Goal: Information Seeking & Learning: Learn about a topic

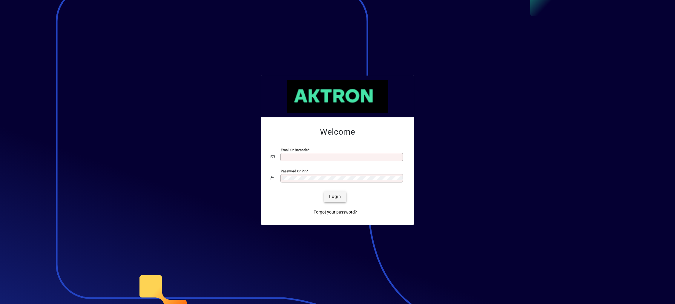
type input "**********"
click at [335, 196] on span "Login" at bounding box center [335, 196] width 12 height 6
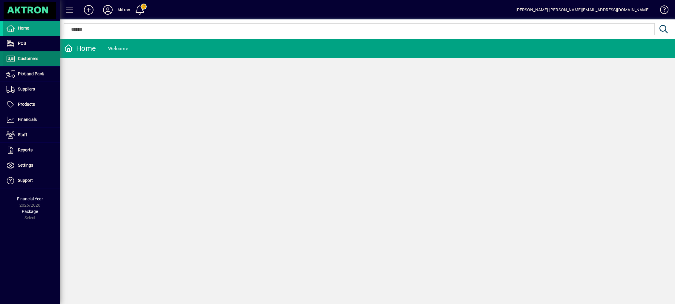
click at [31, 59] on span "Customers" at bounding box center [28, 58] width 20 height 5
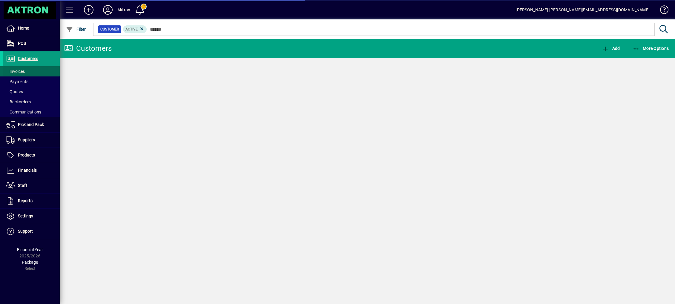
click at [22, 67] on span at bounding box center [31, 71] width 57 height 14
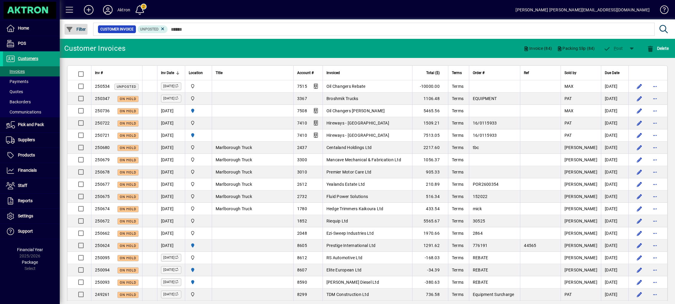
click at [74, 32] on span "button" at bounding box center [75, 29] width 23 height 14
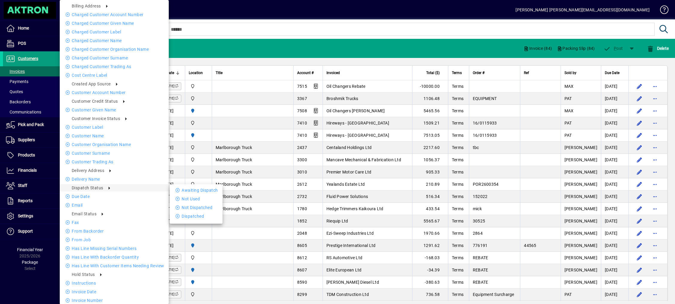
scroll to position [133, 0]
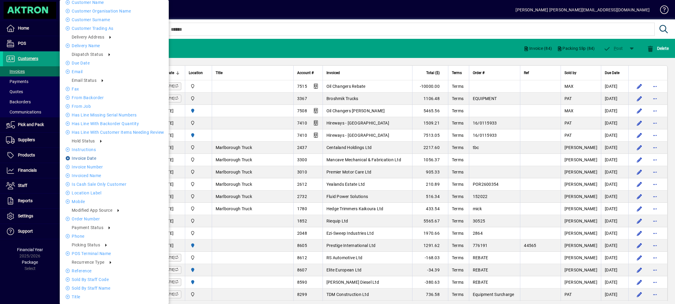
click at [80, 156] on li "Invoice date" at bounding box center [114, 158] width 109 height 7
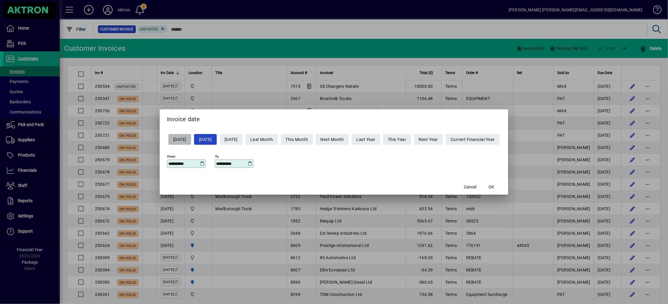
click at [181, 141] on span "Yesterday" at bounding box center [179, 140] width 13 height 10
type input "**********"
click at [501, 188] on span "button" at bounding box center [491, 187] width 19 height 14
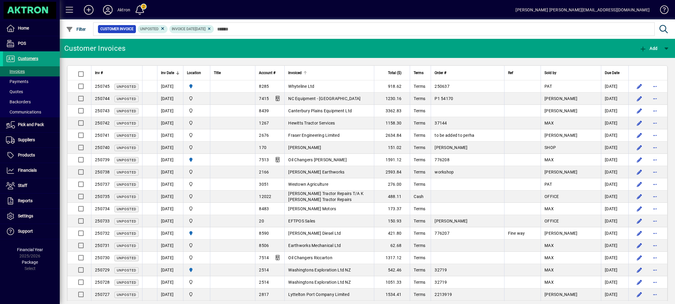
click at [301, 76] on span "Invoiced" at bounding box center [294, 73] width 13 height 7
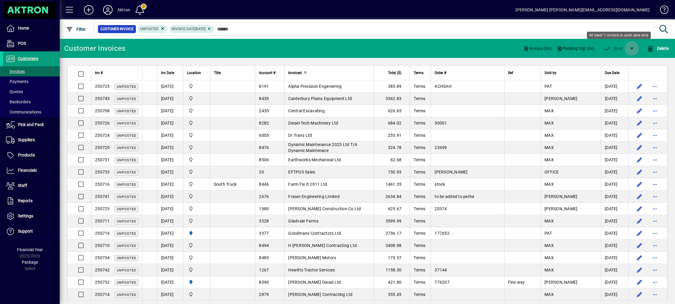
click at [630, 49] on span "button" at bounding box center [631, 48] width 14 height 14
click at [612, 65] on div "P ost & Email" at bounding box center [614, 64] width 48 height 12
click at [634, 50] on span "button" at bounding box center [631, 48] width 14 height 14
click at [255, 167] on div at bounding box center [337, 152] width 675 height 304
click at [632, 47] on span "button" at bounding box center [631, 48] width 14 height 14
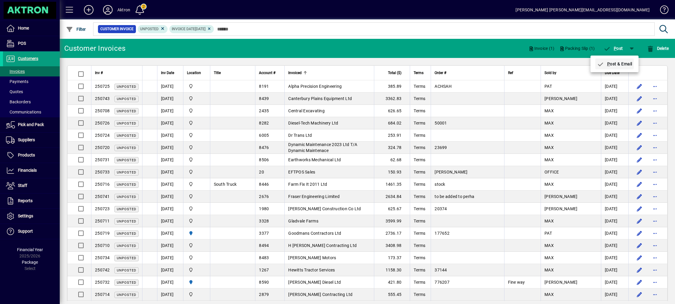
click at [614, 63] on span "P ost & Email" at bounding box center [614, 63] width 36 height 5
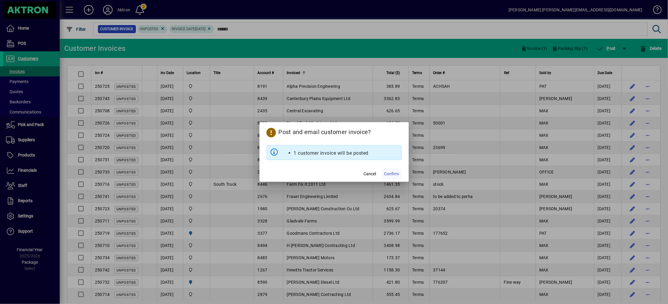
click at [385, 173] on span "Confirm" at bounding box center [391, 174] width 15 height 6
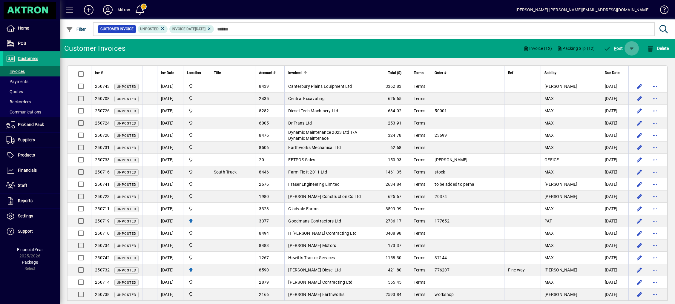
click at [629, 51] on span "button" at bounding box center [631, 48] width 14 height 14
click at [616, 66] on span "P ost & Email" at bounding box center [614, 63] width 36 height 5
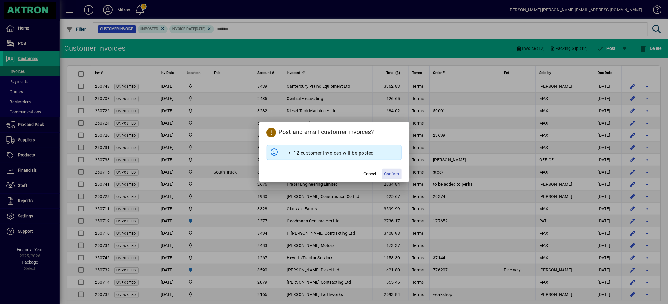
click at [395, 172] on span "Confirm" at bounding box center [391, 174] width 15 height 6
click at [390, 170] on mat-dialog-actions "Cancel Confirm" at bounding box center [333, 174] width 149 height 16
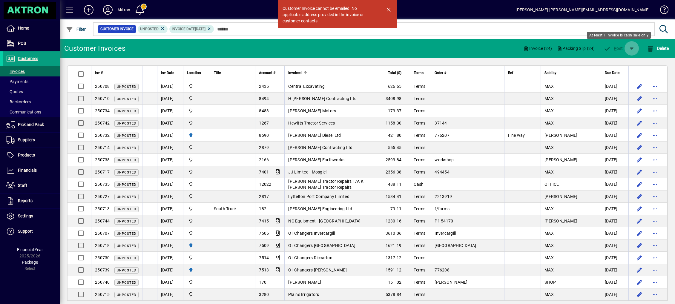
click at [632, 47] on span "button" at bounding box center [631, 48] width 14 height 14
click at [81, 73] on div at bounding box center [337, 152] width 675 height 304
click at [628, 51] on span "button" at bounding box center [631, 48] width 14 height 14
click at [80, 184] on div at bounding box center [337, 152] width 675 height 304
click at [630, 53] on span "button" at bounding box center [631, 48] width 14 height 14
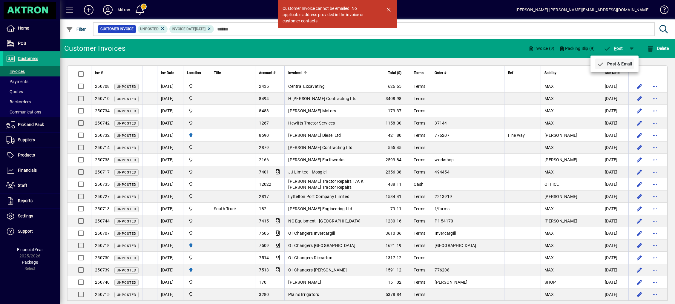
click at [616, 63] on span "P ost & Email" at bounding box center [614, 63] width 36 height 5
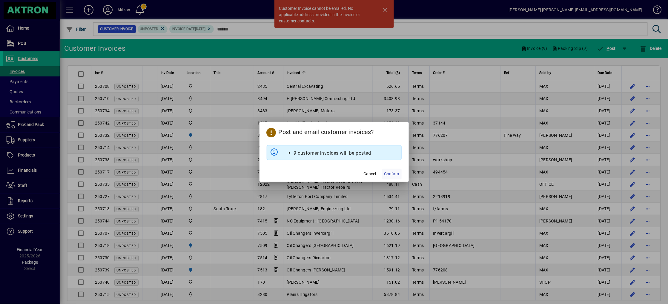
click at [392, 173] on span "Confirm" at bounding box center [391, 174] width 15 height 6
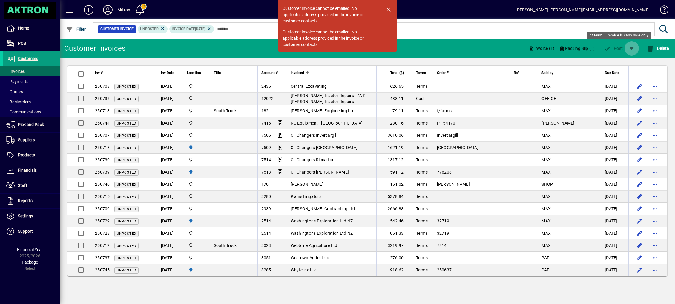
click at [630, 51] on span "button" at bounding box center [631, 48] width 14 height 14
click at [615, 45] on div at bounding box center [337, 152] width 675 height 304
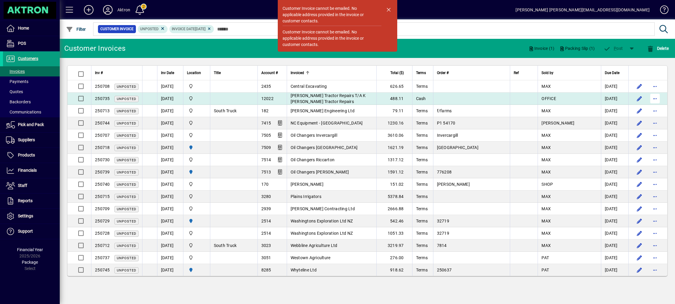
click at [659, 103] on span "button" at bounding box center [655, 98] width 14 height 14
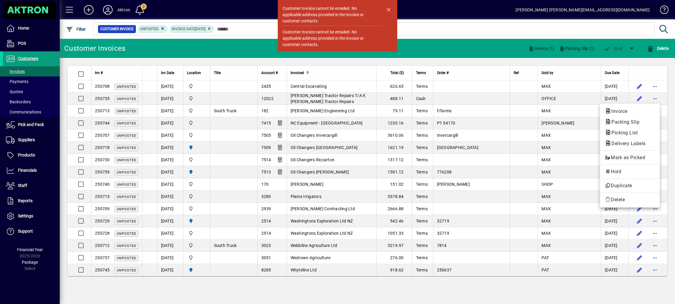
click at [83, 73] on div at bounding box center [337, 152] width 675 height 304
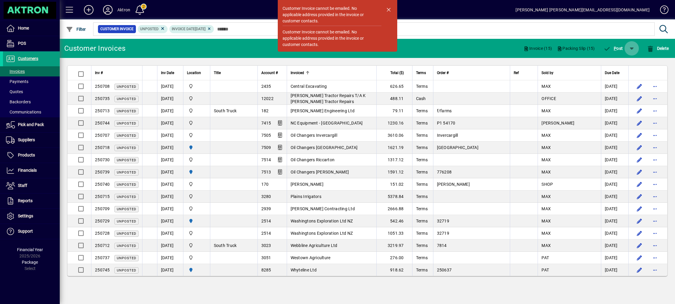
click at [630, 47] on span "button" at bounding box center [631, 48] width 14 height 14
click at [622, 61] on span "button" at bounding box center [614, 64] width 39 height 14
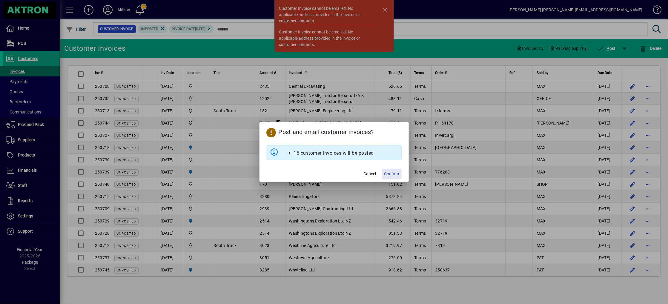
click at [389, 169] on span at bounding box center [392, 174] width 20 height 14
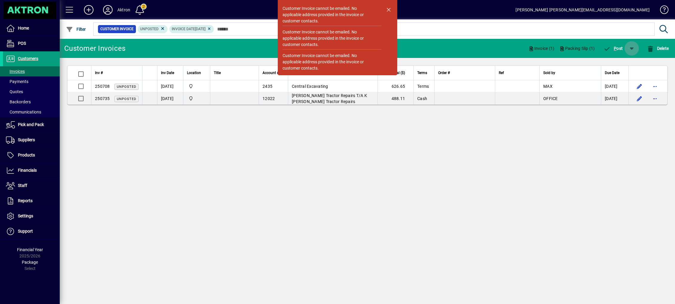
click at [628, 47] on span "button" at bounding box center [631, 48] width 14 height 14
click at [625, 62] on span "P ost & Email" at bounding box center [614, 63] width 36 height 5
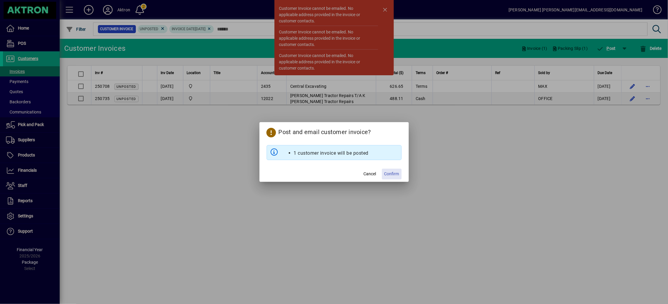
click at [401, 175] on span at bounding box center [392, 174] width 20 height 14
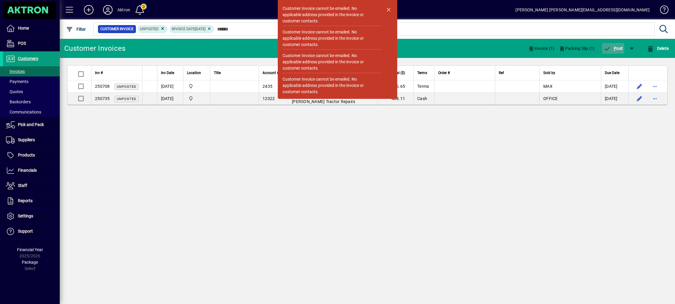
click at [618, 45] on span "button" at bounding box center [613, 48] width 22 height 14
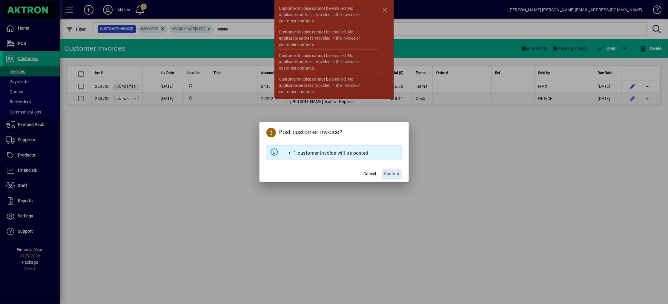
click at [396, 173] on span "Confirm" at bounding box center [391, 174] width 15 height 6
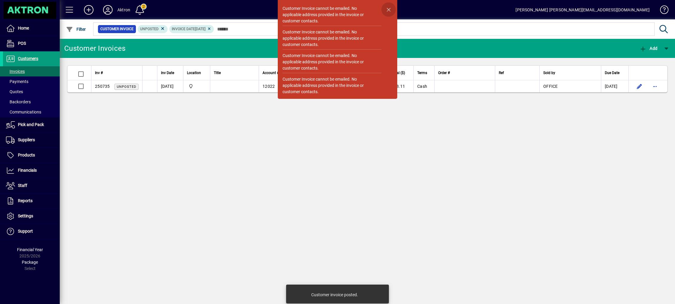
click at [388, 10] on span "button" at bounding box center [388, 9] width 14 height 14
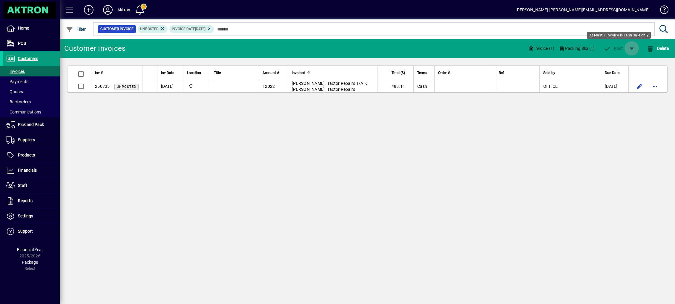
click at [633, 45] on span "button" at bounding box center [631, 48] width 14 height 14
click at [384, 180] on div at bounding box center [337, 152] width 675 height 304
click at [211, 30] on icon at bounding box center [209, 29] width 4 height 4
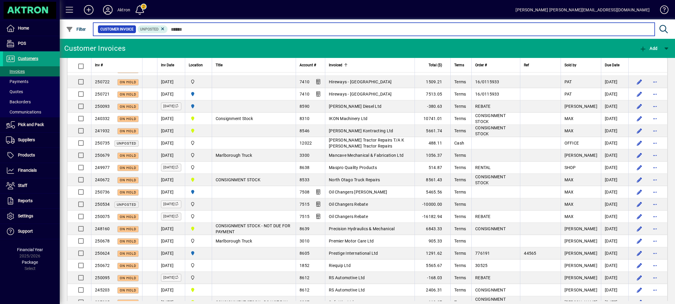
scroll to position [269, 0]
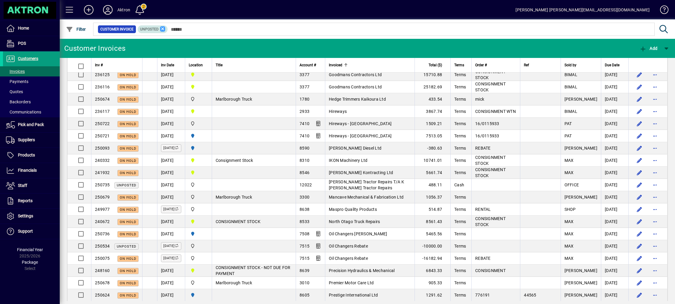
click at [164, 27] on icon at bounding box center [162, 28] width 5 height 5
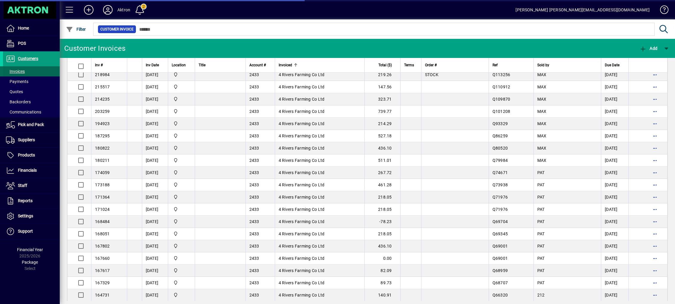
click at [21, 68] on span "Invoices" at bounding box center [14, 71] width 22 height 6
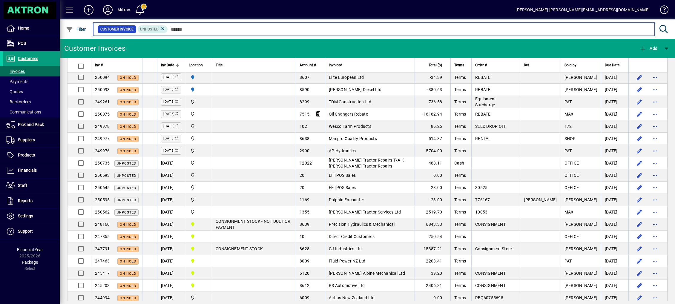
scroll to position [120, 0]
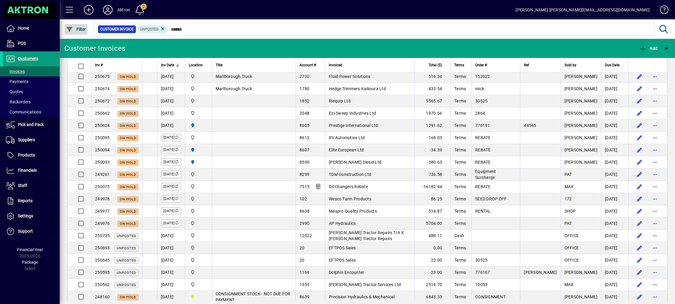
click at [74, 27] on span "Filter" at bounding box center [76, 29] width 20 height 5
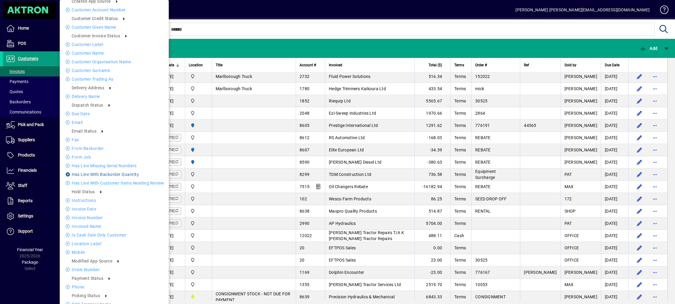
scroll to position [98, 0]
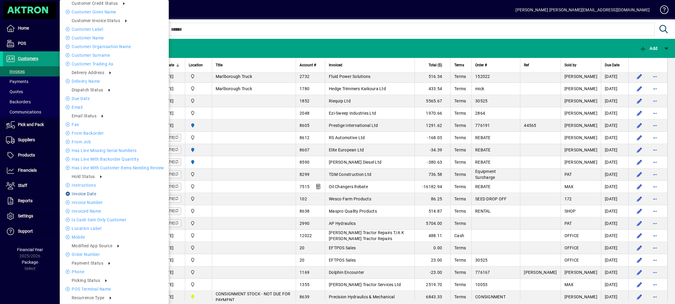
click at [89, 194] on li "Invoice date" at bounding box center [114, 193] width 109 height 7
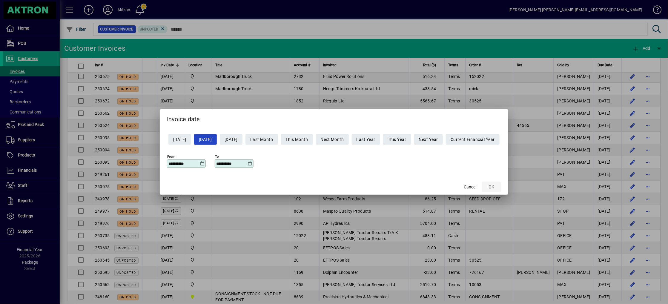
click at [494, 185] on span "OK" at bounding box center [492, 187] width 6 height 6
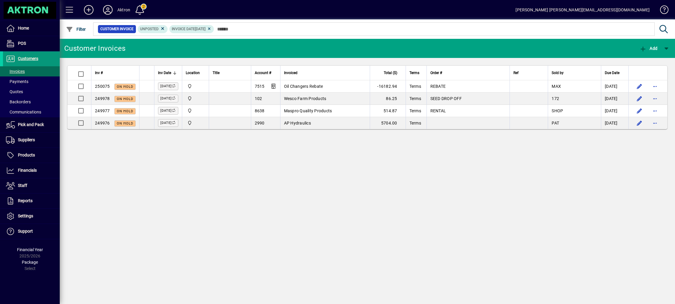
click at [33, 53] on span at bounding box center [31, 59] width 57 height 14
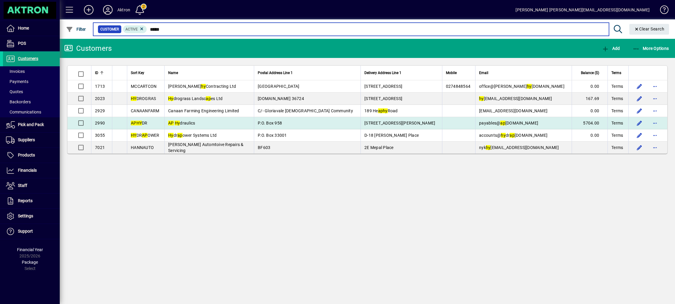
type input "*****"
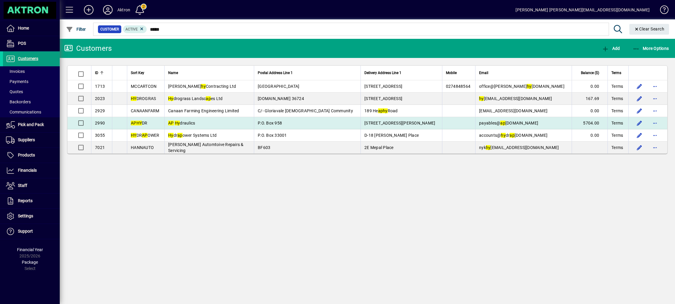
click at [195, 123] on span "AP Hy draulics" at bounding box center [181, 123] width 27 height 5
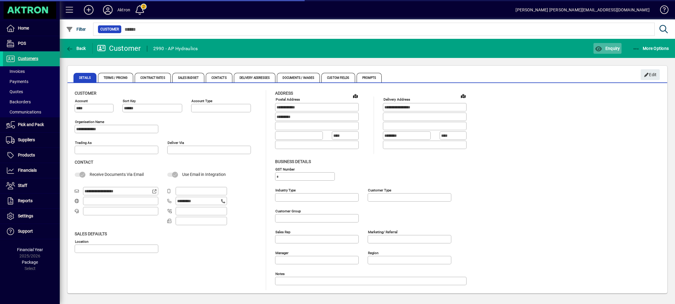
type input "**********"
click at [618, 48] on span "Enquiry" at bounding box center [607, 48] width 25 height 5
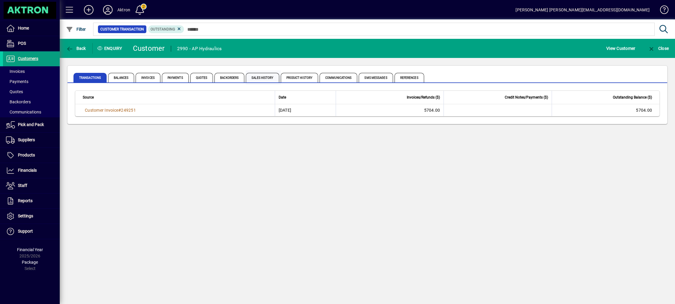
click at [265, 78] on span "Sales History" at bounding box center [262, 78] width 33 height 10
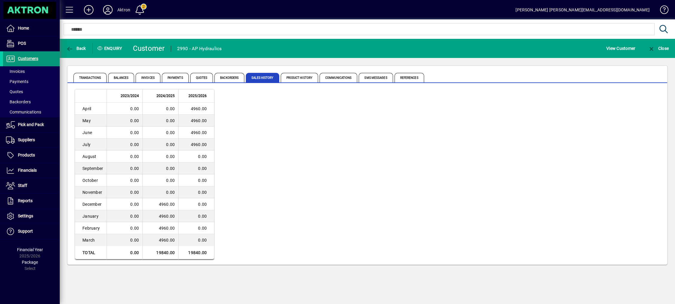
click at [16, 62] on span "Customers" at bounding box center [20, 58] width 35 height 7
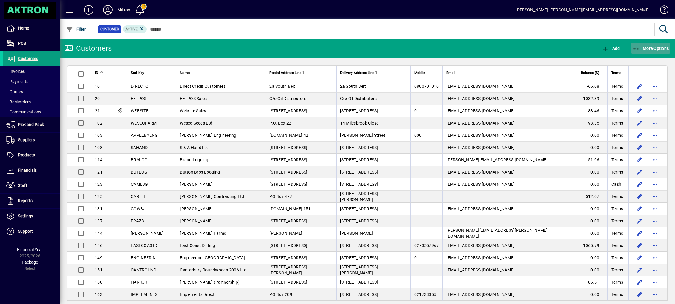
click at [655, 55] on span "button" at bounding box center [650, 48] width 39 height 14
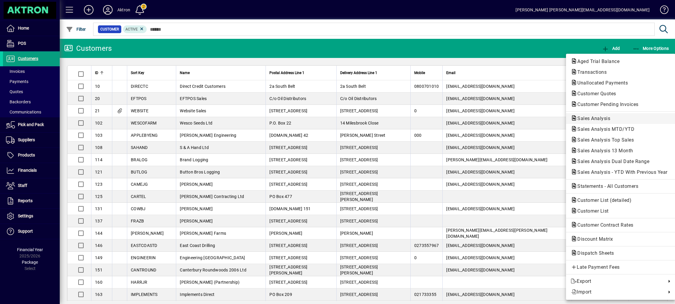
click at [624, 117] on span "Sales Analysis" at bounding box center [620, 118] width 100 height 7
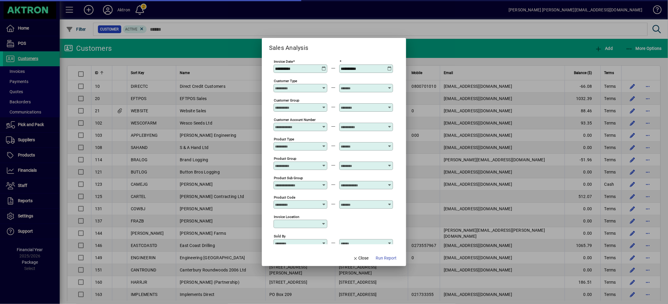
type input "**********"
click at [385, 257] on span "Run Report" at bounding box center [386, 258] width 21 height 6
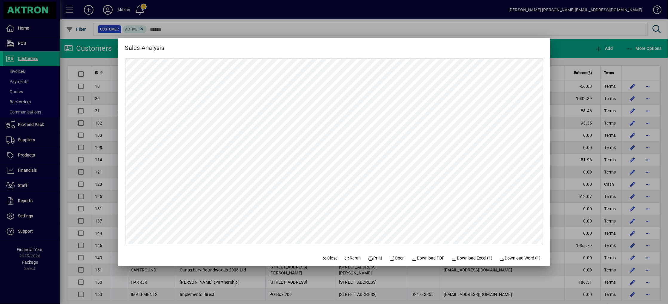
click at [599, 42] on div at bounding box center [334, 152] width 668 height 304
